Goal: Information Seeking & Learning: Learn about a topic

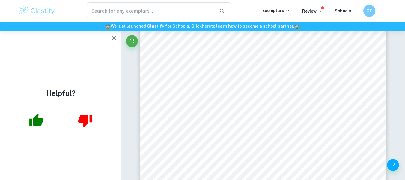
scroll to position [3032, 0]
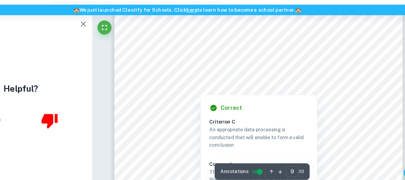
drag, startPoint x: 246, startPoint y: 94, endPoint x: 297, endPoint y: 93, distance: 51.0
click at [272, 92] on span "I chose an 95% confidence level for the test, which would give a significance l…" at bounding box center [263, 93] width 186 height 5
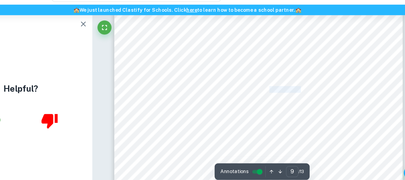
click at [297, 93] on span "I chose an 95% confidence level for the test, which would give a significance l…" at bounding box center [263, 93] width 186 height 5
click at [315, 94] on span "I chose an 95% confidence level for the test, which would give a significance l…" at bounding box center [263, 93] width 186 height 5
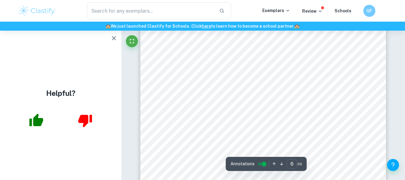
scroll to position [1867, 0]
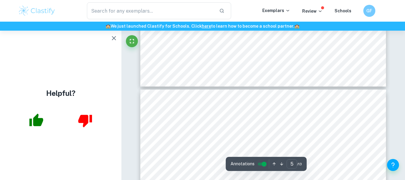
type input "6"
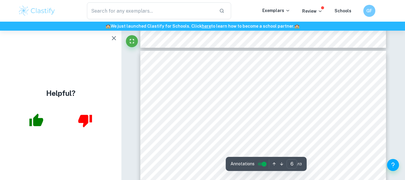
scroll to position [1779, 0]
